Goal: Task Accomplishment & Management: Manage account settings

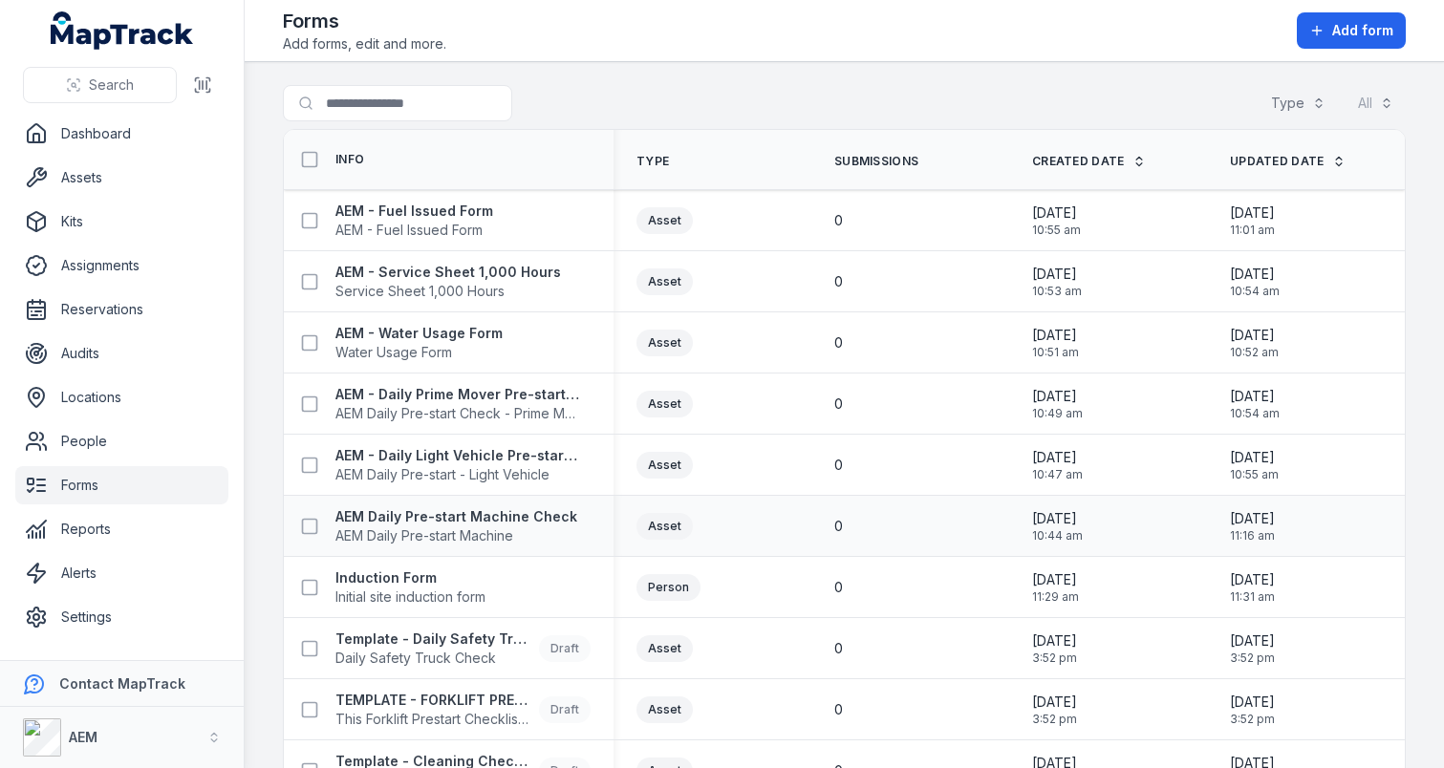
click at [444, 506] on div "AEM Daily Pre-start Machine Check AEM Daily Pre-start Machine" at bounding box center [449, 527] width 330 height 54
click at [438, 523] on strong "AEM Daily Pre-start Machine Check" at bounding box center [456, 516] width 242 height 19
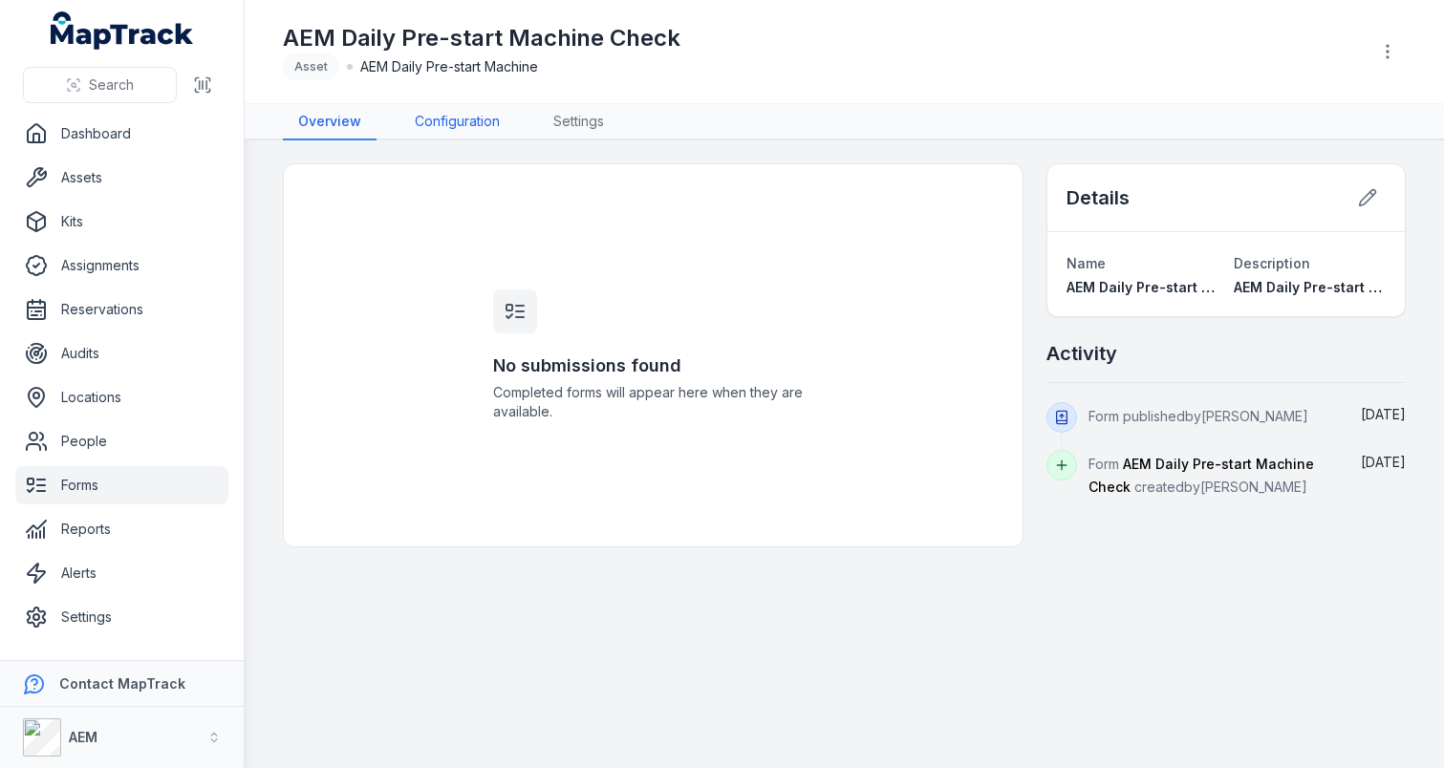
click at [491, 115] on link "Configuration" at bounding box center [457, 122] width 116 height 36
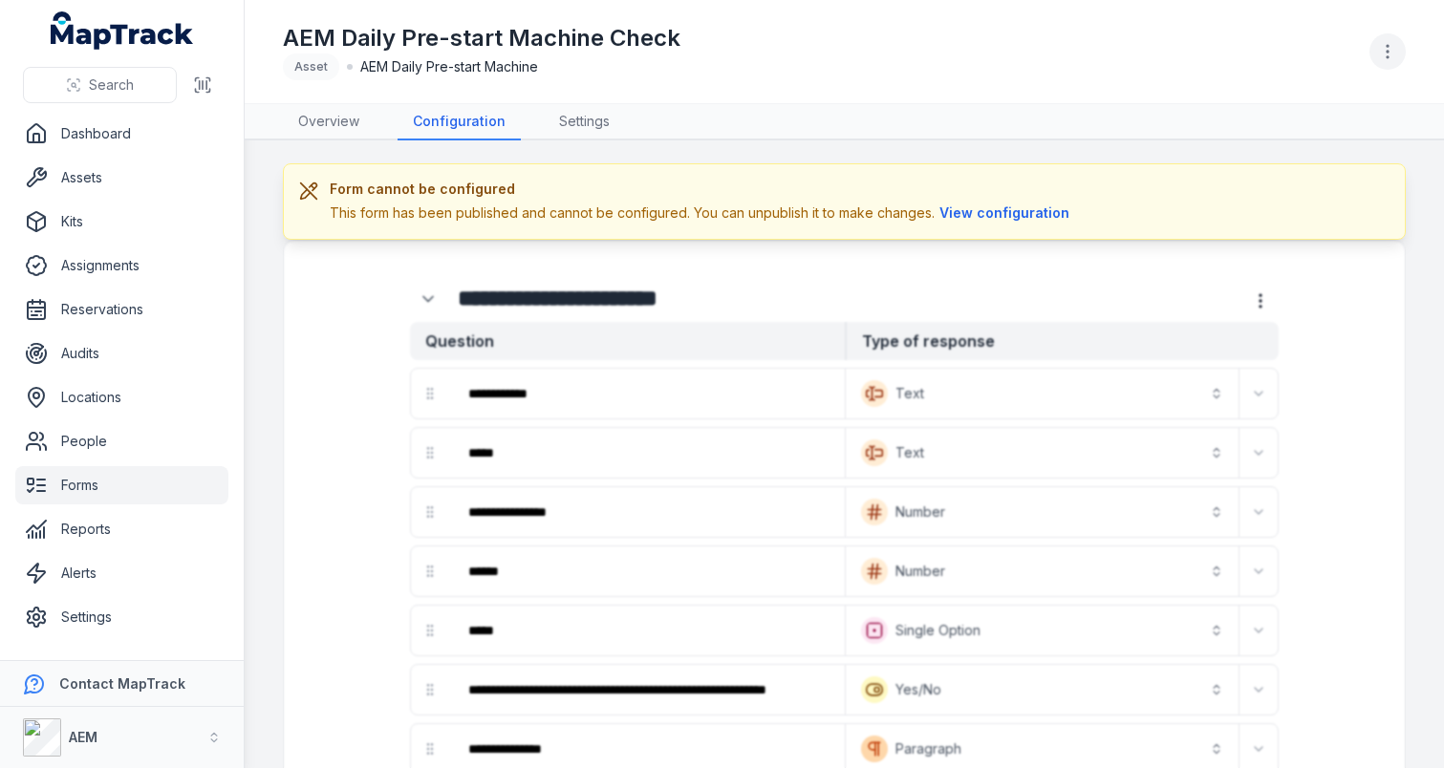
click at [1389, 37] on button "button" at bounding box center [1387, 51] width 36 height 36
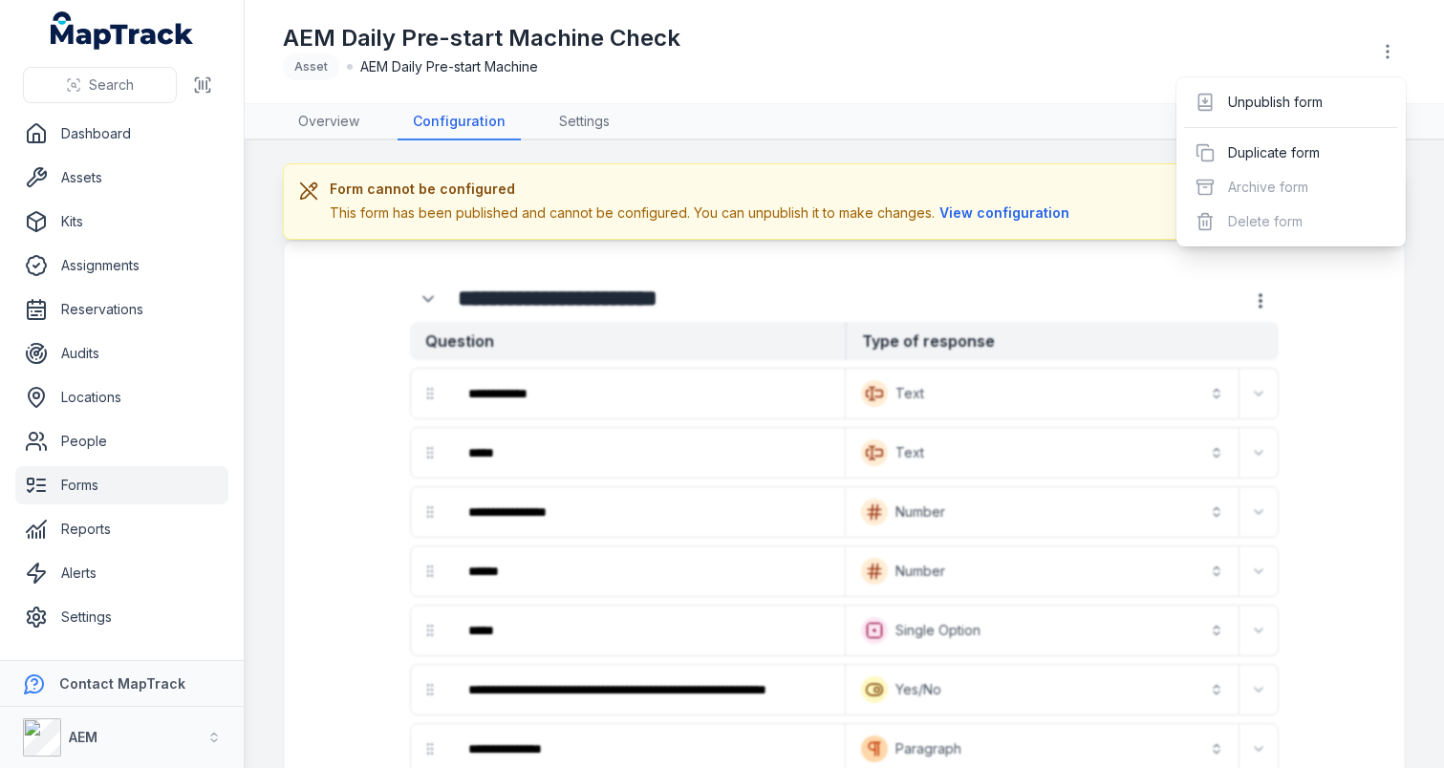
click at [1150, 89] on div "AEM Daily Pre-start Machine Check Asset AEM Daily Pre-start Machine" at bounding box center [844, 52] width 1123 height 88
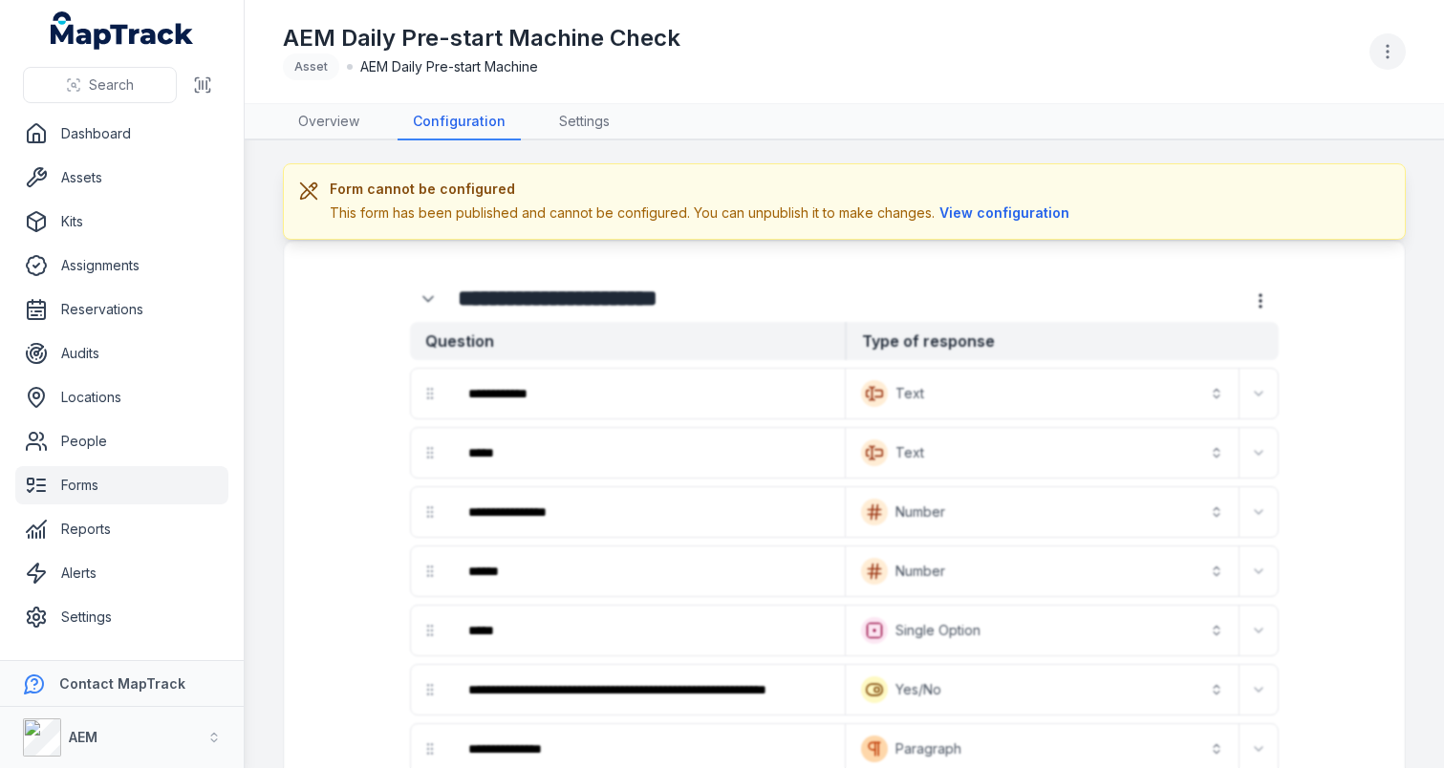
click at [1392, 61] on button "button" at bounding box center [1387, 51] width 36 height 36
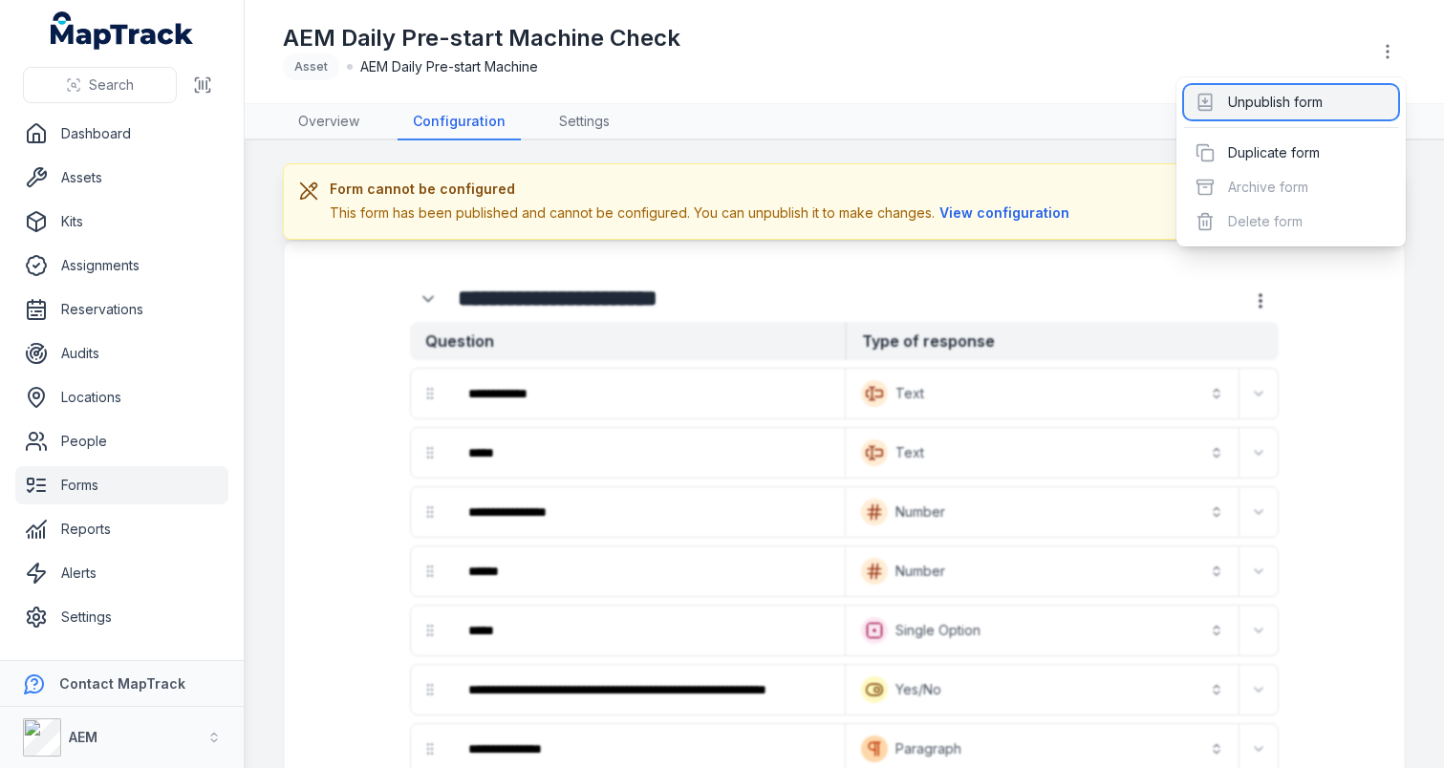
click at [1341, 91] on div "Unpublish form" at bounding box center [1291, 102] width 214 height 34
